Goal: Information Seeking & Learning: Find specific fact

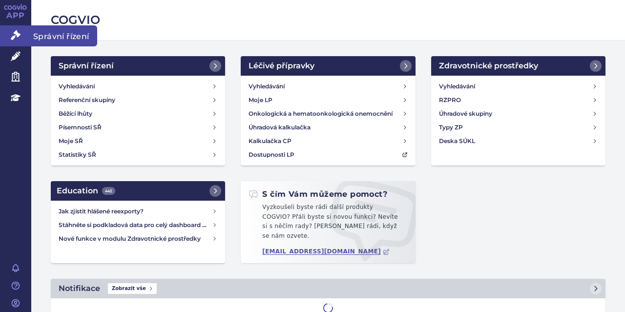
click at [19, 31] on icon at bounding box center [16, 35] width 10 height 10
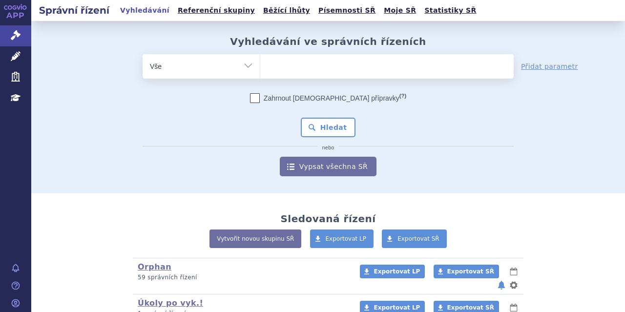
click at [309, 66] on ul at bounding box center [387, 64] width 254 height 21
click at [260, 66] on select at bounding box center [260, 66] width 0 height 24
type input "ba"
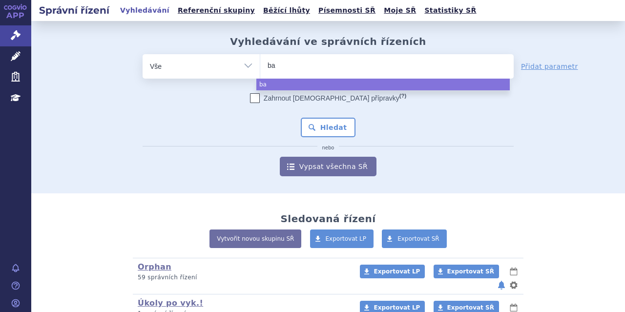
type input "bav"
type input "bave"
type input "baven"
type input "bavenc"
type input "bavenci"
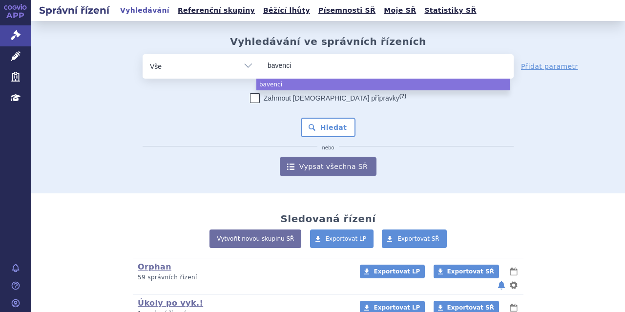
type input "[MEDICAL_DATA]"
select select "[MEDICAL_DATA]"
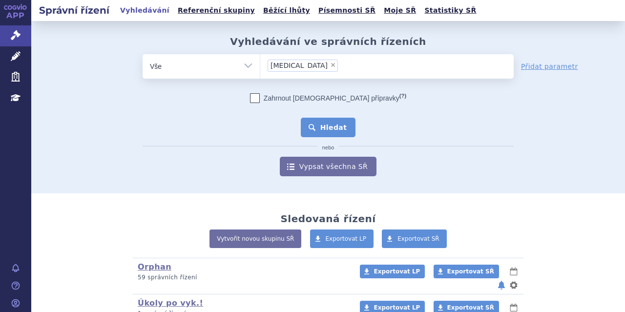
click at [341, 130] on button "Hledat" at bounding box center [328, 128] width 55 height 20
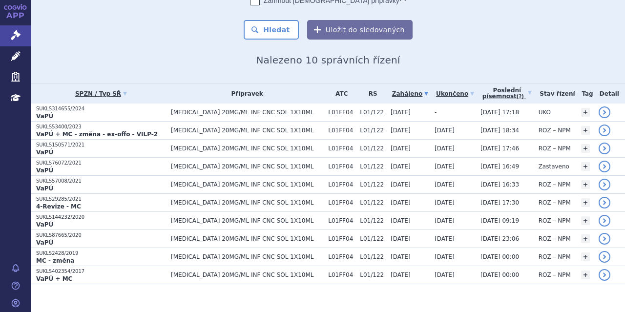
scroll to position [88, 0]
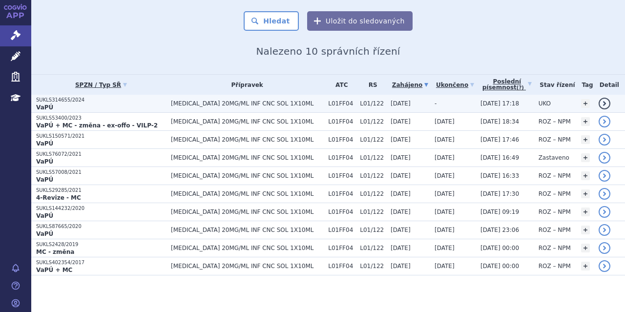
click at [108, 97] on p "SUKLS314655/2024" at bounding box center [101, 100] width 130 height 7
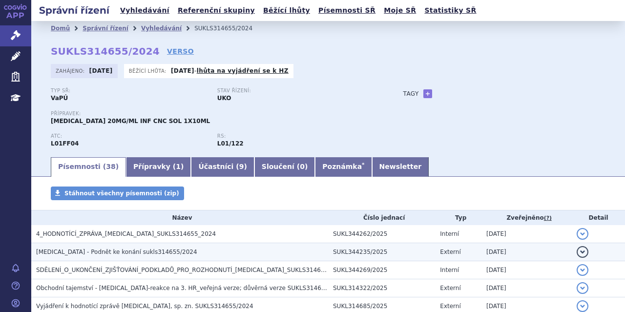
scroll to position [195, 0]
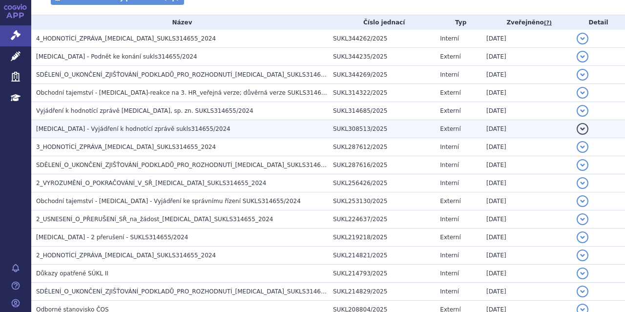
click at [185, 123] on td "BAVENCIO - Vyjádření k hodnotící zprávě sukls314655/2024" at bounding box center [179, 129] width 297 height 18
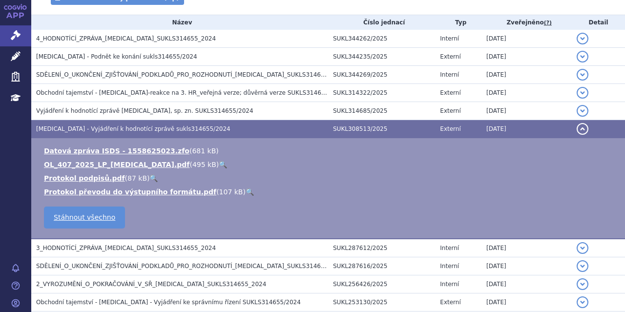
click at [219, 162] on link "🔍" at bounding box center [223, 165] width 8 height 8
